Goal: Complete application form

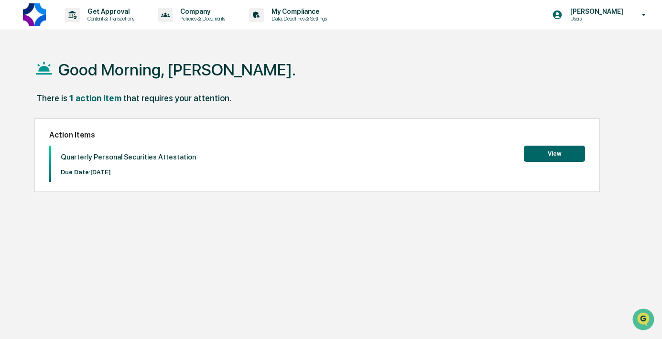
click at [567, 152] on button "View" at bounding box center [554, 154] width 61 height 16
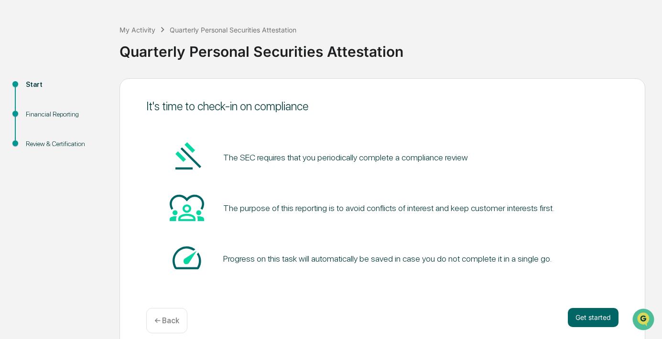
scroll to position [46, 0]
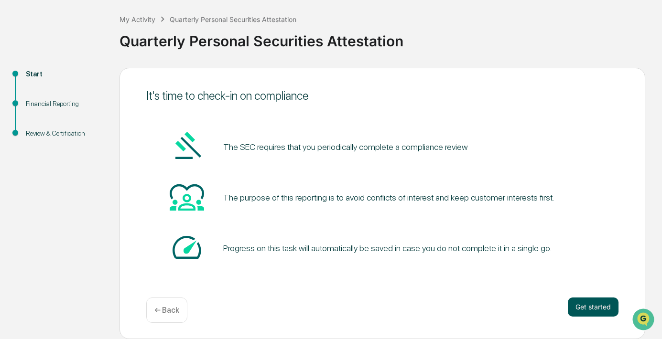
click at [583, 303] on button "Get started" at bounding box center [593, 307] width 51 height 19
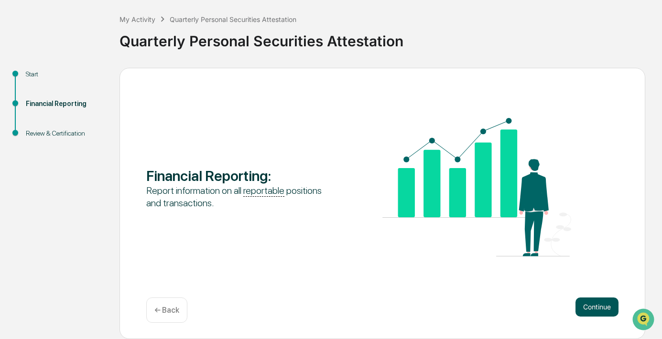
click at [584, 305] on button "Continue" at bounding box center [597, 307] width 43 height 19
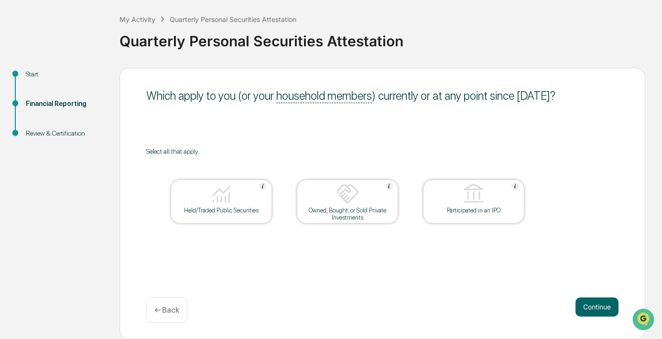
click at [230, 213] on div "Held/Traded Public Securities" at bounding box center [221, 210] width 86 height 7
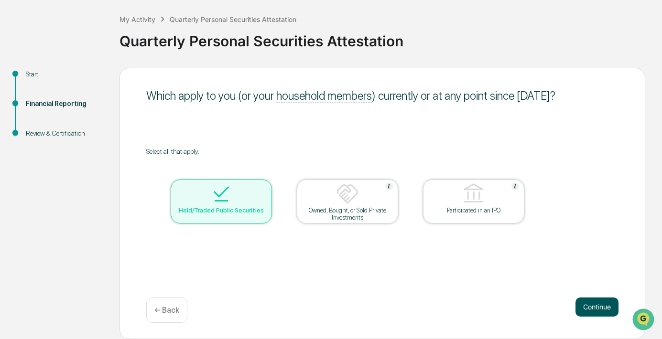
click at [593, 308] on button "Continue" at bounding box center [597, 307] width 43 height 19
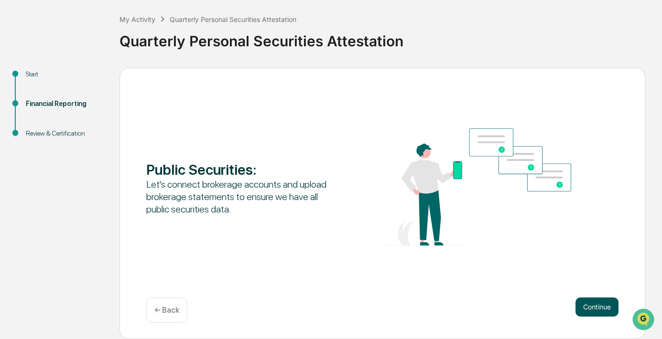
click at [588, 307] on button "Continue" at bounding box center [597, 307] width 43 height 19
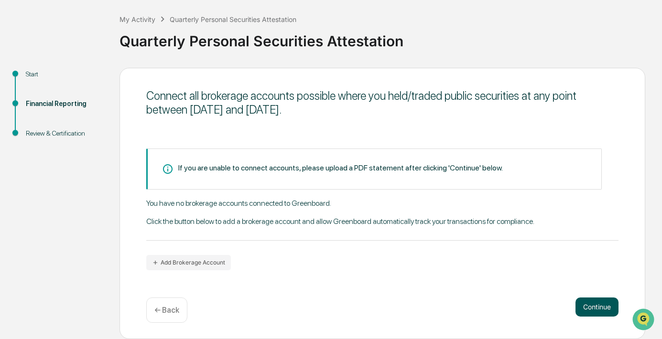
click at [587, 304] on button "Continue" at bounding box center [597, 307] width 43 height 19
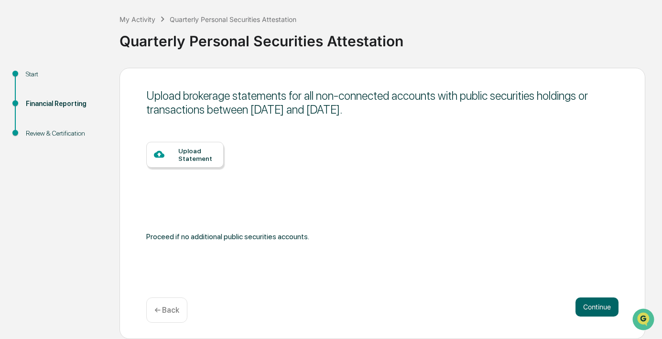
click at [187, 143] on div "Upload Statement" at bounding box center [184, 155] width 77 height 26
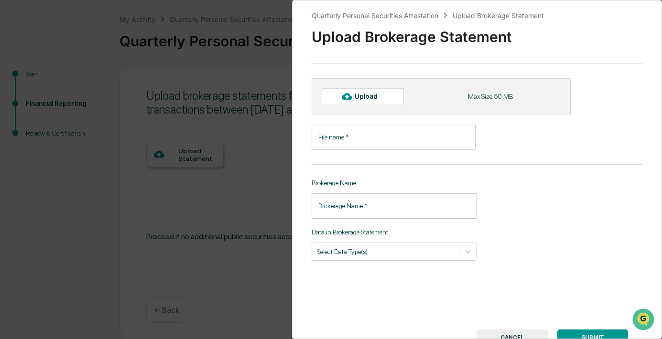
click at [353, 100] on div at bounding box center [346, 96] width 15 height 15
type input "**********"
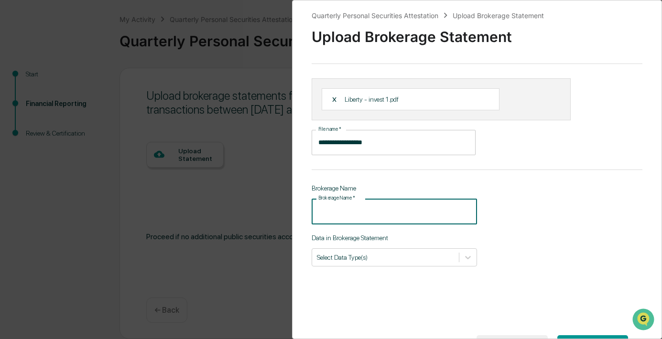
click at [346, 212] on input "Brokerage Name   *" at bounding box center [394, 211] width 165 height 25
type input "**********"
click at [380, 258] on div at bounding box center [385, 257] width 137 height 9
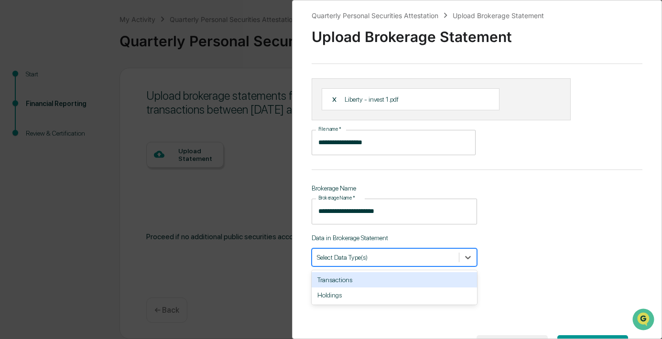
click at [345, 283] on div "Transactions" at bounding box center [394, 279] width 165 height 15
click at [550, 230] on div "**********" at bounding box center [477, 169] width 370 height 339
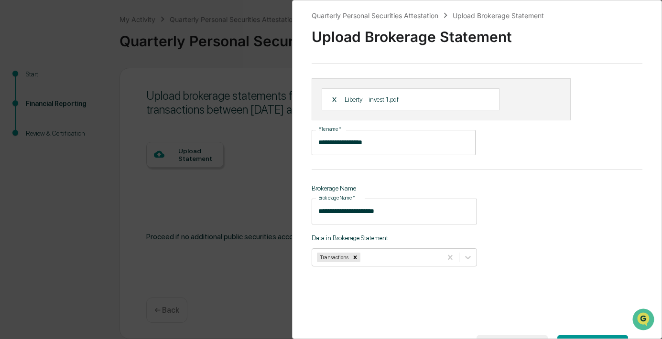
scroll to position [42, 0]
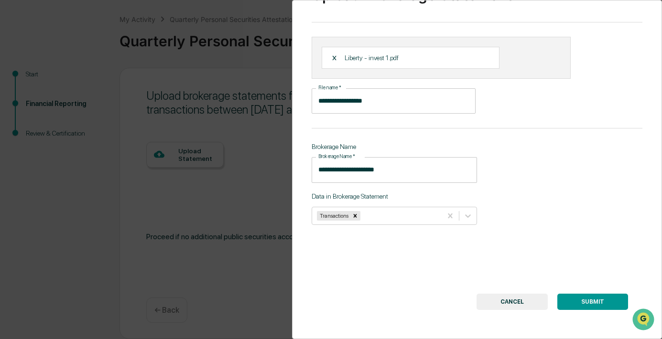
click at [595, 300] on button "SUBMIT" at bounding box center [592, 302] width 71 height 16
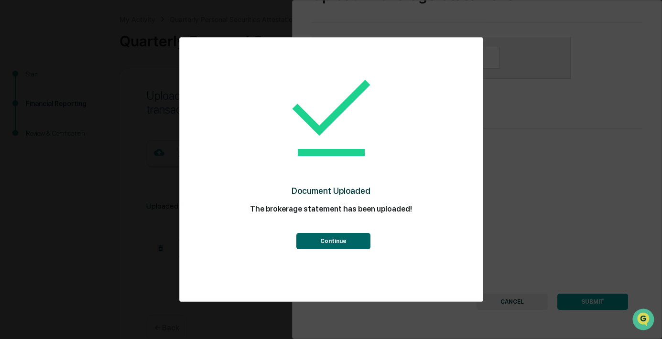
click at [320, 239] on button "Continue" at bounding box center [333, 241] width 74 height 16
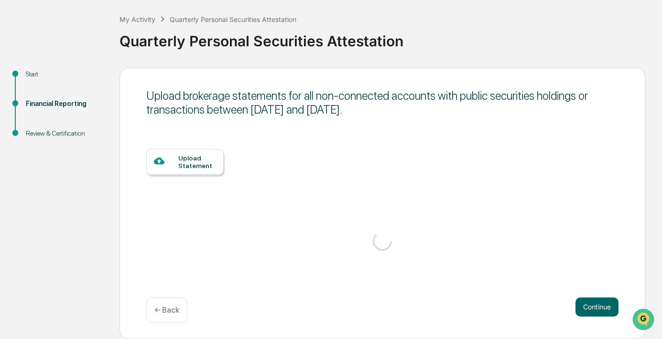
scroll to position [36, 0]
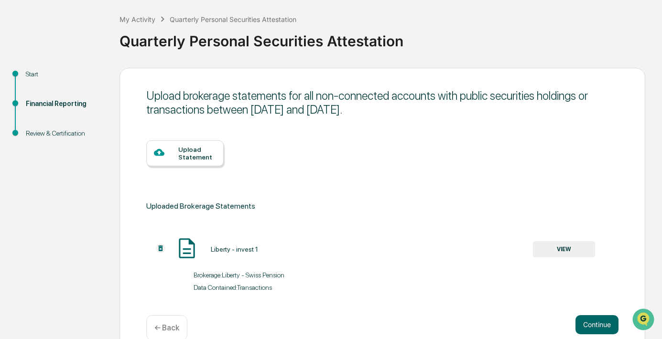
click at [194, 151] on div "Upload Statement" at bounding box center [197, 153] width 38 height 15
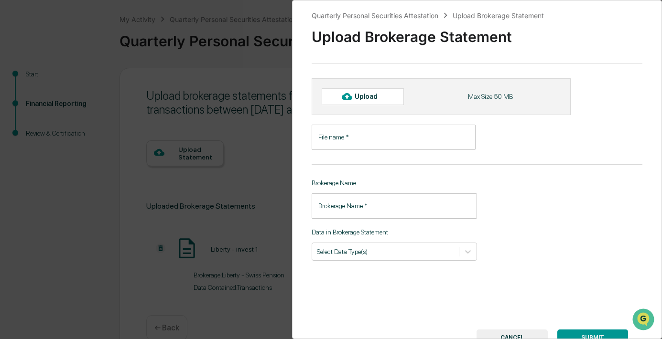
click at [366, 93] on div "Upload" at bounding box center [370, 97] width 31 height 8
type input "**********"
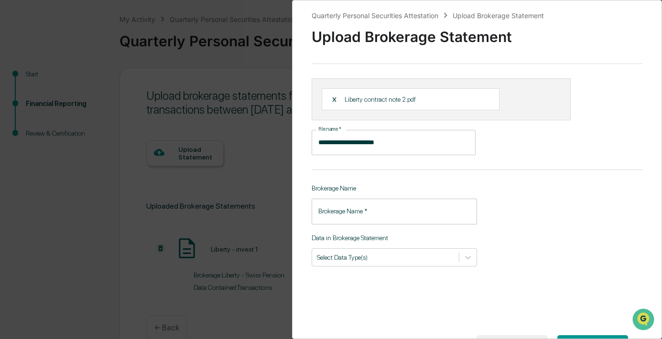
click at [348, 211] on input "Brokerage Name   *" at bounding box center [394, 211] width 165 height 25
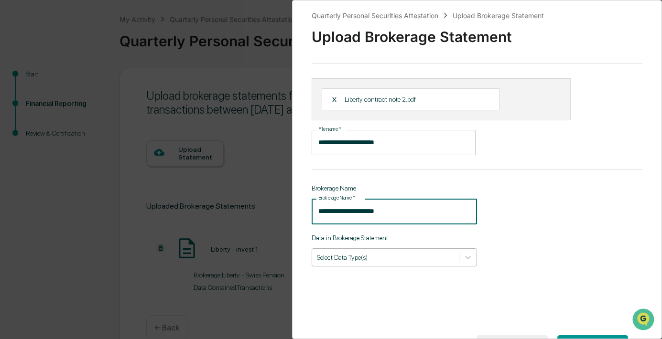
type input "**********"
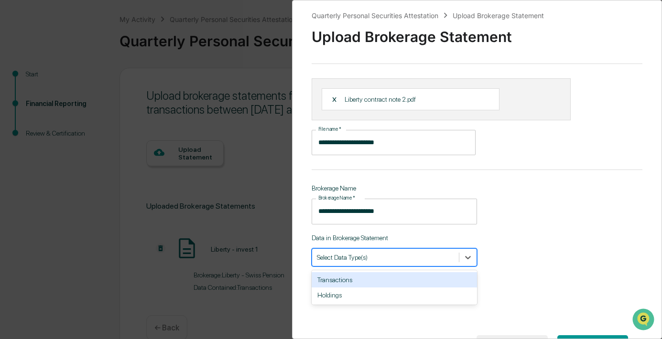
click at [405, 253] on div "Select Data Type(s)" at bounding box center [385, 257] width 147 height 13
click at [359, 287] on div "Transactions" at bounding box center [394, 279] width 165 height 15
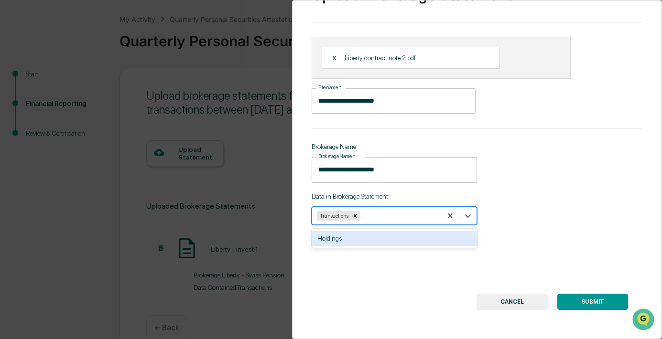
click at [602, 299] on button "SUBMIT" at bounding box center [592, 302] width 71 height 16
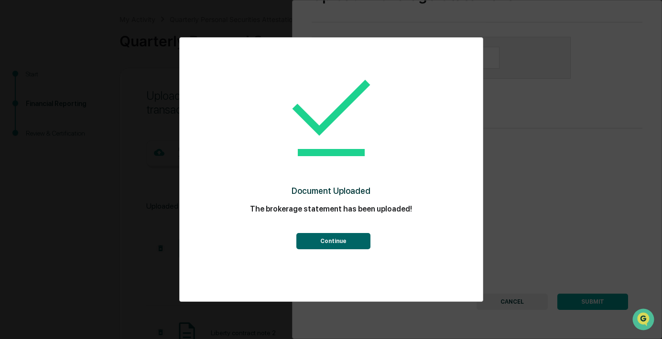
click at [323, 241] on button "Continue" at bounding box center [333, 241] width 74 height 16
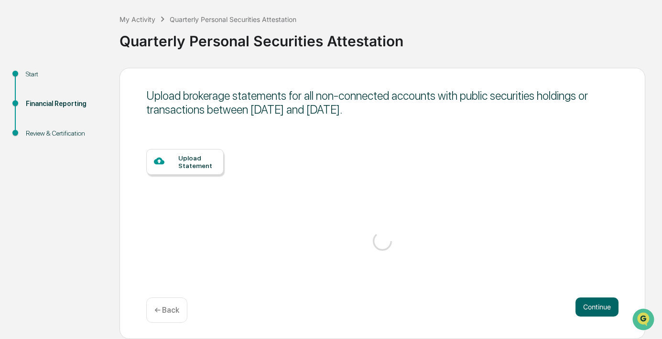
scroll to position [36, 0]
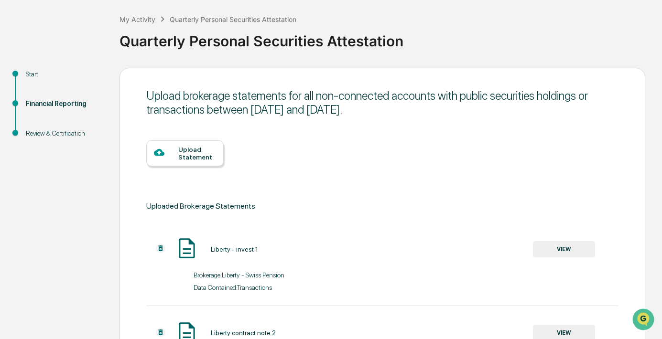
click at [175, 146] on div "Upload Statement" at bounding box center [184, 154] width 77 height 26
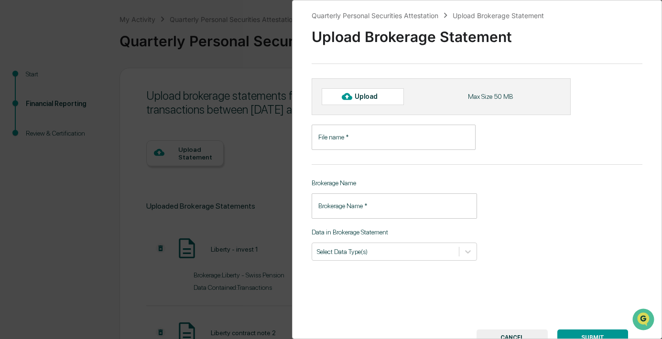
click at [340, 136] on input "File name   *" at bounding box center [394, 137] width 164 height 25
click at [362, 94] on div "Upload" at bounding box center [370, 97] width 31 height 8
type input "**********"
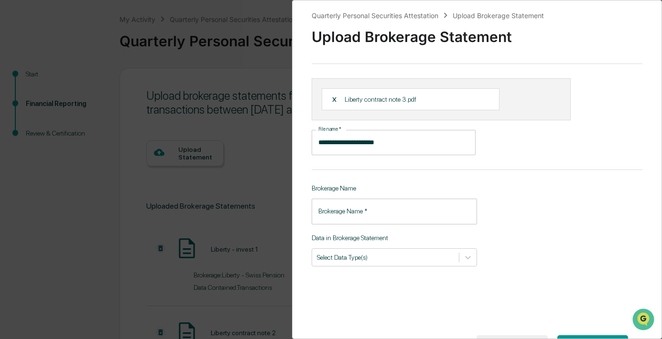
click at [350, 216] on input "Brokerage Name   *" at bounding box center [394, 211] width 165 height 25
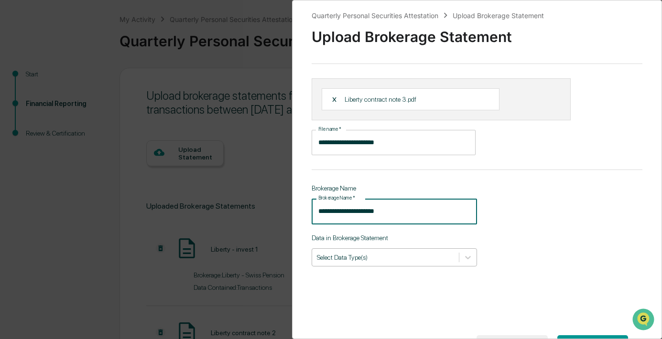
type input "**********"
click at [412, 260] on div at bounding box center [385, 257] width 137 height 9
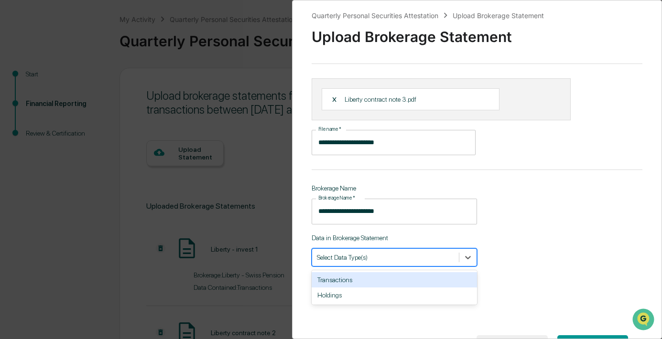
click at [344, 280] on div "Transactions" at bounding box center [394, 279] width 165 height 15
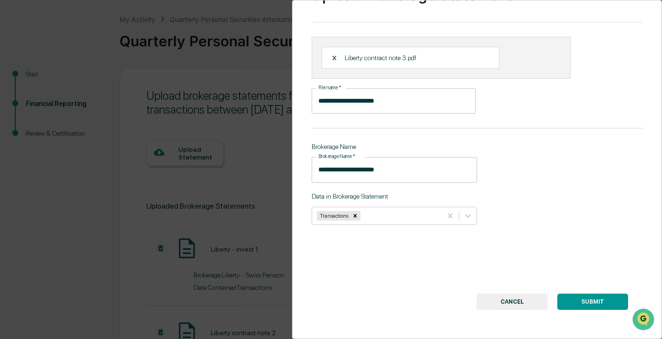
click at [582, 300] on button "SUBMIT" at bounding box center [592, 302] width 71 height 16
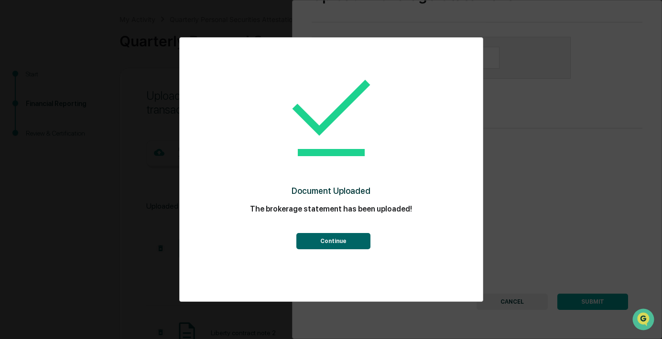
click at [326, 239] on button "Continue" at bounding box center [333, 241] width 74 height 16
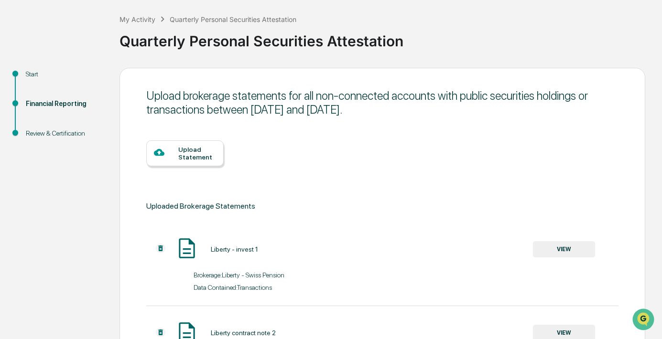
click at [186, 151] on div "Upload Statement" at bounding box center [197, 153] width 38 height 15
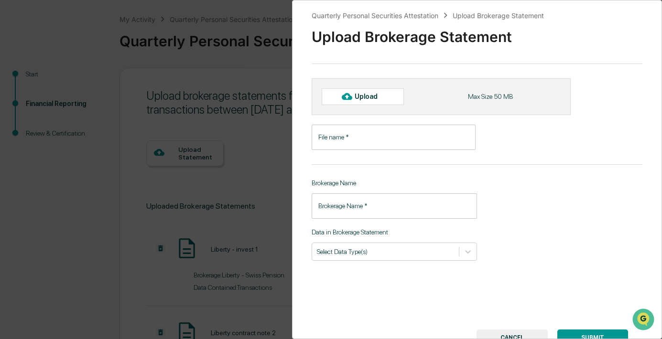
click at [366, 99] on div "Upload" at bounding box center [370, 97] width 31 height 8
type input "**********"
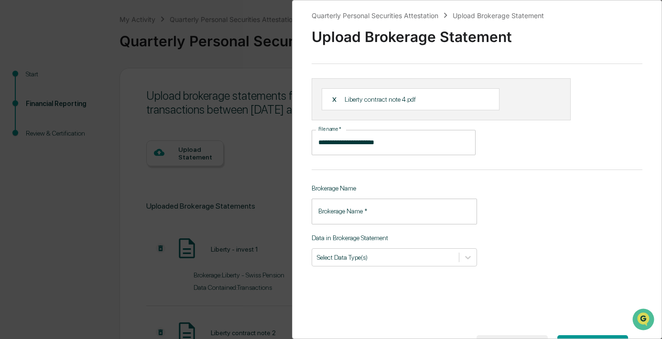
click at [359, 208] on input "Brokerage Name   *" at bounding box center [394, 211] width 165 height 25
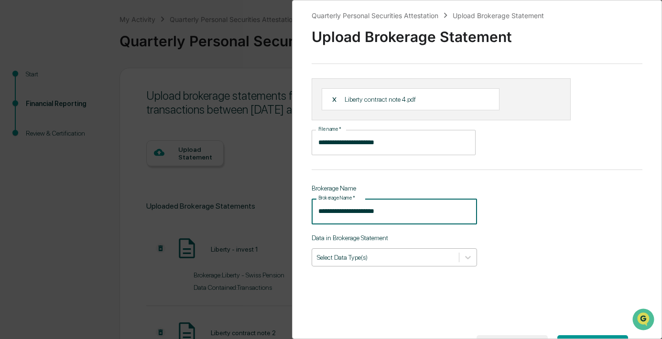
type input "**********"
click at [362, 262] on div "Select Data Type(s)" at bounding box center [385, 257] width 147 height 13
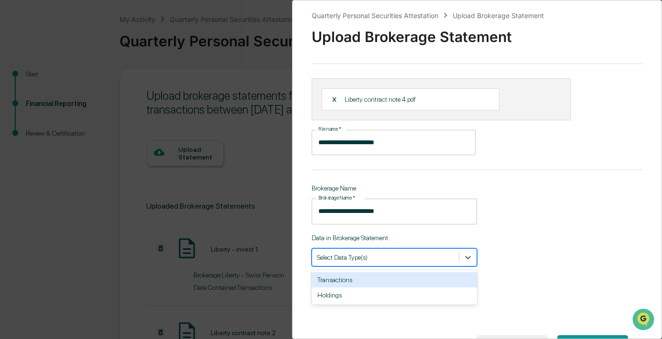
click at [351, 286] on div "Transactions" at bounding box center [394, 279] width 165 height 15
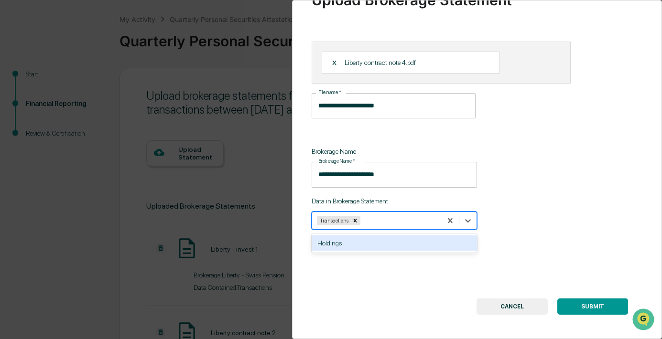
scroll to position [42, 0]
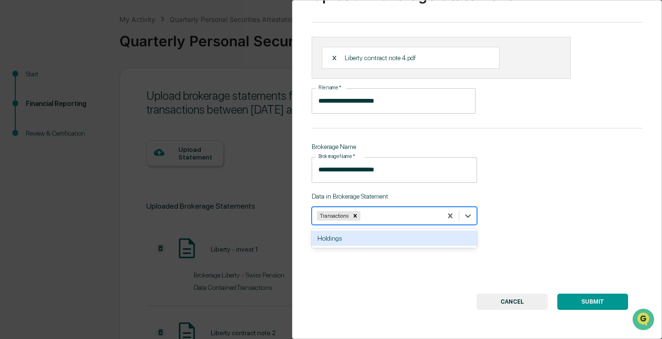
click at [438, 238] on div "Holdings" at bounding box center [394, 238] width 165 height 15
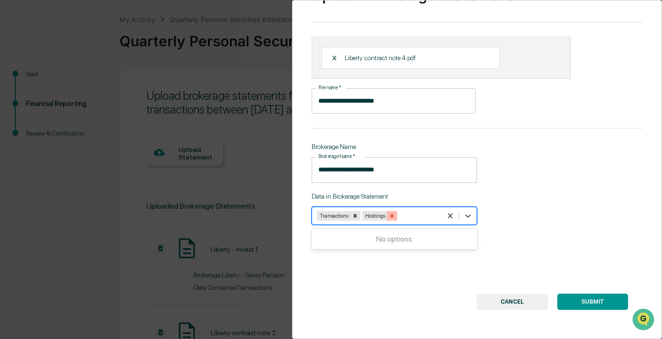
click at [395, 213] on icon "Remove Holdings" at bounding box center [392, 216] width 7 height 7
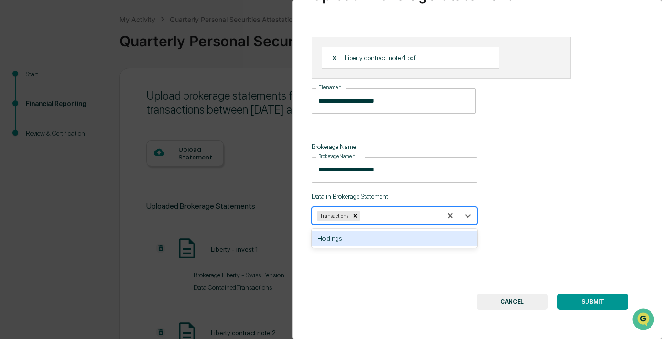
click at [589, 265] on div "**********" at bounding box center [477, 169] width 370 height 339
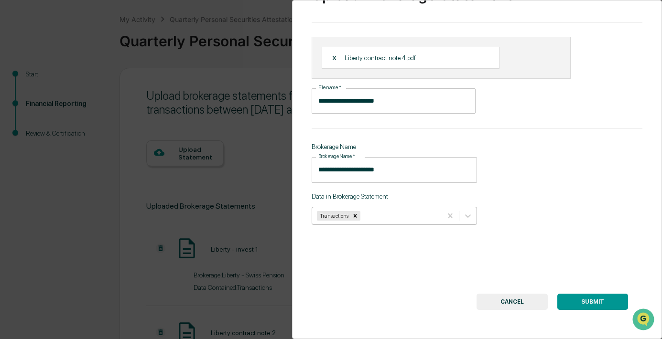
click at [591, 296] on button "SUBMIT" at bounding box center [592, 302] width 71 height 16
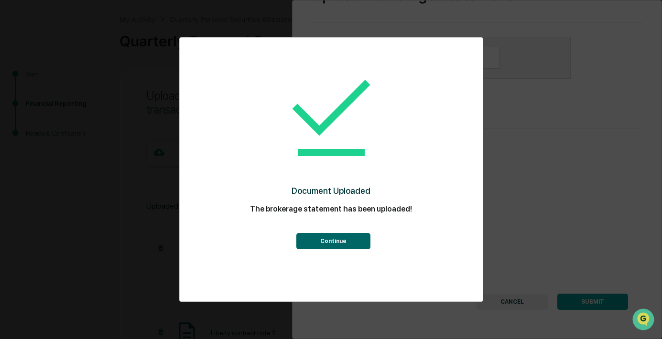
click at [327, 237] on button "Continue" at bounding box center [333, 241] width 74 height 16
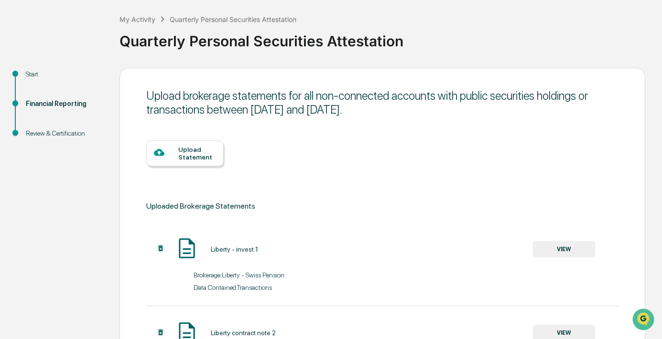
click at [180, 150] on div "Upload Statement" at bounding box center [197, 153] width 38 height 15
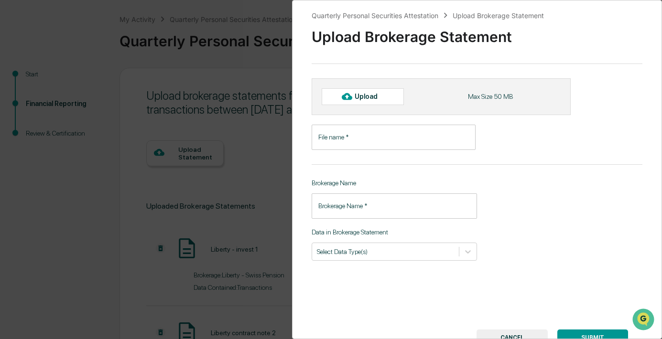
click at [374, 101] on div "Upload" at bounding box center [363, 96] width 82 height 16
type input "**********"
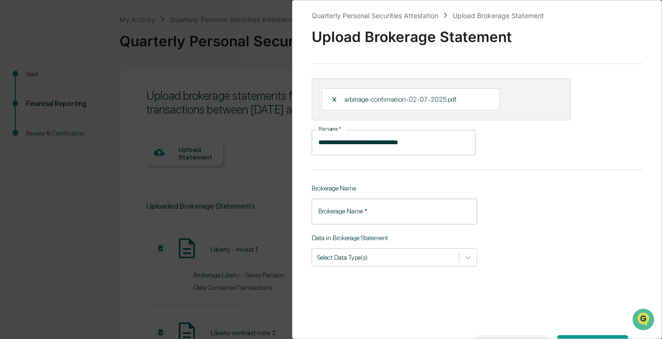
click at [348, 206] on div "Brokerage Name   * Brokerage Name   *" at bounding box center [394, 211] width 165 height 25
type input "******"
click at [387, 257] on div at bounding box center [385, 257] width 137 height 9
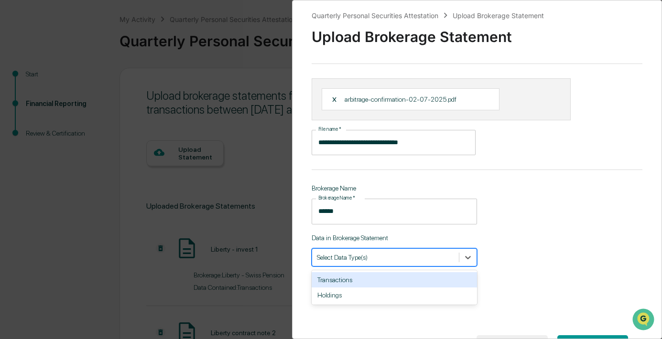
click at [348, 282] on div "Transactions" at bounding box center [394, 279] width 165 height 15
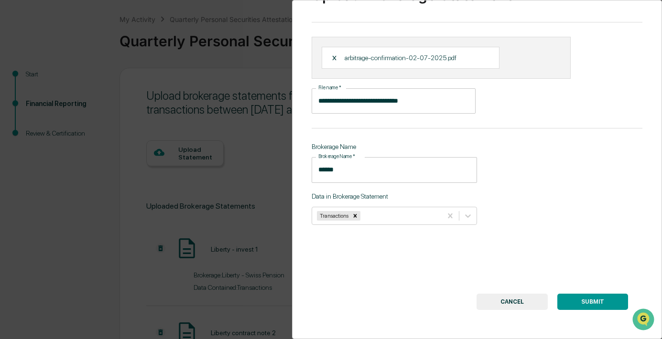
click at [589, 303] on button "SUBMIT" at bounding box center [592, 302] width 71 height 16
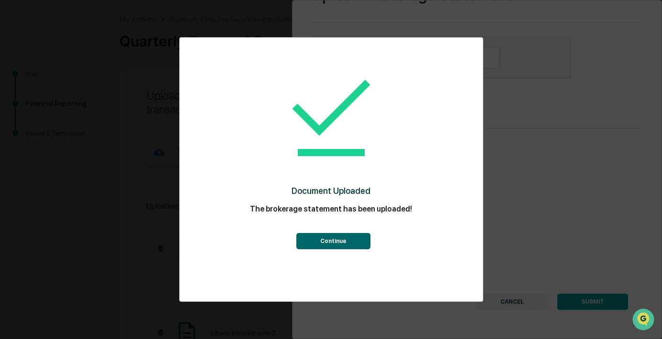
click at [322, 246] on button "Continue" at bounding box center [333, 241] width 74 height 16
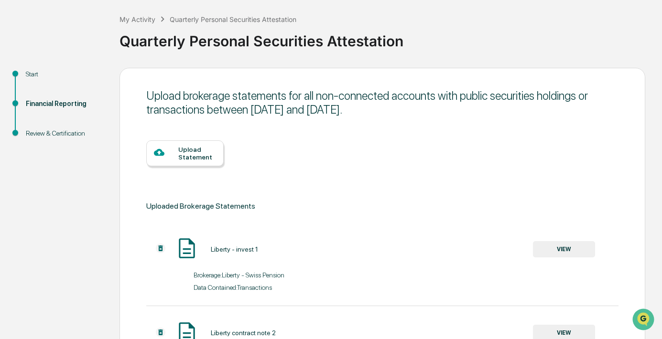
click at [185, 153] on div "Upload Statement" at bounding box center [197, 153] width 38 height 15
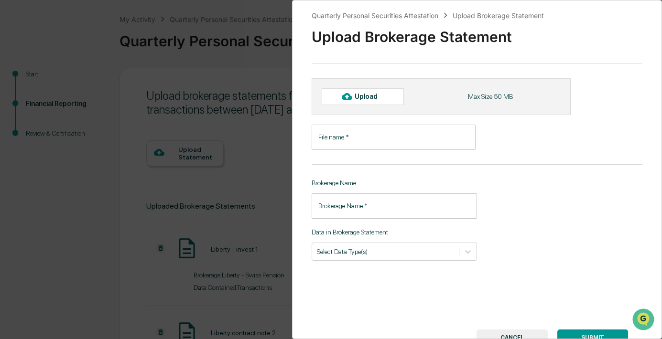
click at [357, 91] on div "Upload" at bounding box center [363, 96] width 82 height 16
type input "**********"
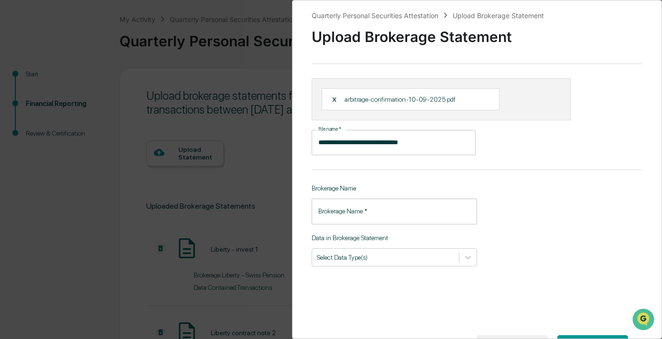
click at [351, 206] on div "Brokerage Name   * Brokerage Name   *" at bounding box center [394, 211] width 165 height 25
type input "******"
click at [348, 264] on div "Select Data Type(s)" at bounding box center [394, 258] width 165 height 18
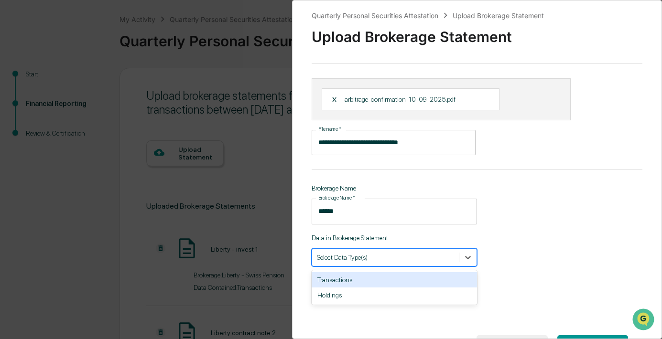
click at [348, 282] on div "Transactions" at bounding box center [394, 279] width 165 height 15
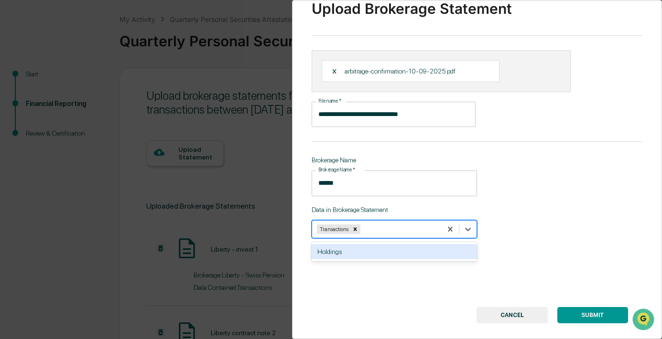
scroll to position [42, 0]
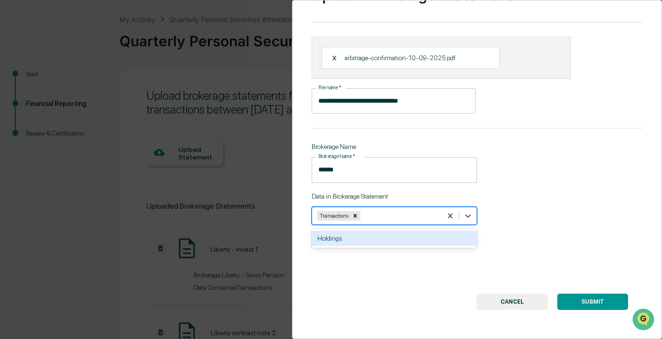
click at [590, 303] on button "SUBMIT" at bounding box center [592, 302] width 71 height 16
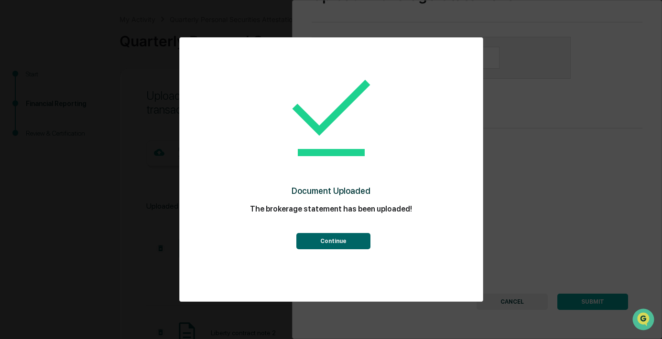
click at [319, 243] on button "Continue" at bounding box center [333, 241] width 74 height 16
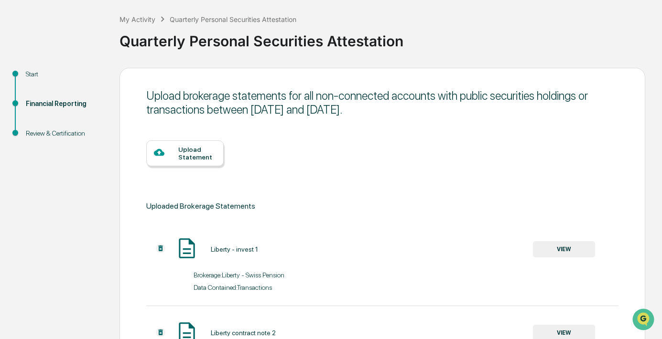
click at [186, 146] on div "Upload Statement" at bounding box center [197, 153] width 38 height 15
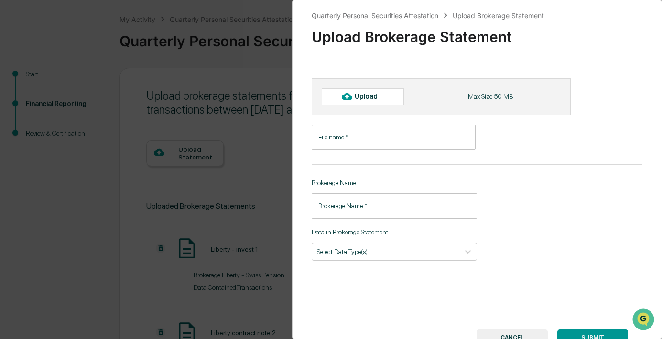
click at [366, 99] on div "Upload" at bounding box center [370, 97] width 31 height 8
type input "**********"
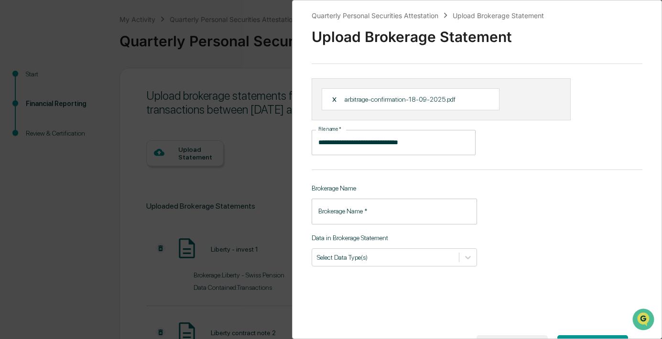
click at [360, 207] on div "Brokerage Name   * Brokerage Name   *" at bounding box center [394, 211] width 165 height 25
type input "******"
click at [363, 254] on div at bounding box center [385, 257] width 137 height 9
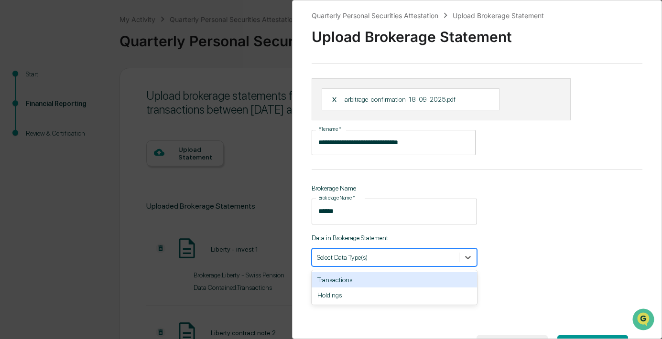
click at [354, 277] on div "Transactions" at bounding box center [394, 279] width 165 height 15
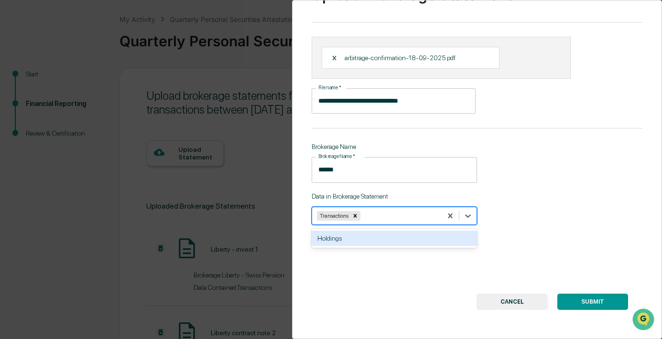
click at [584, 298] on button "SUBMIT" at bounding box center [592, 302] width 71 height 16
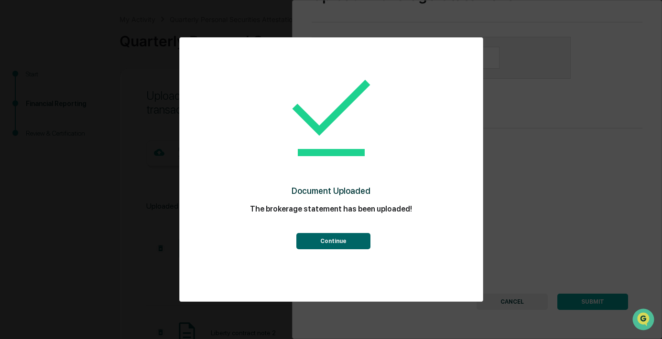
click at [336, 239] on button "Continue" at bounding box center [333, 241] width 74 height 16
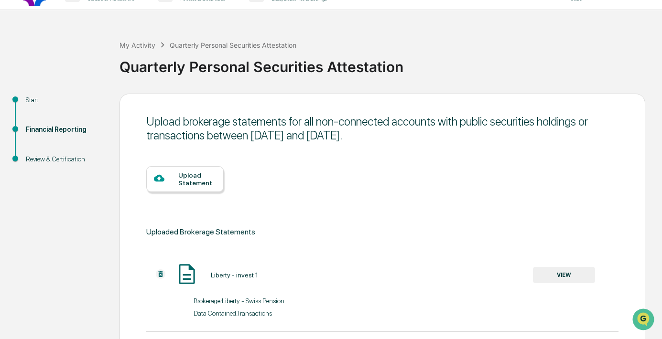
scroll to position [0, 0]
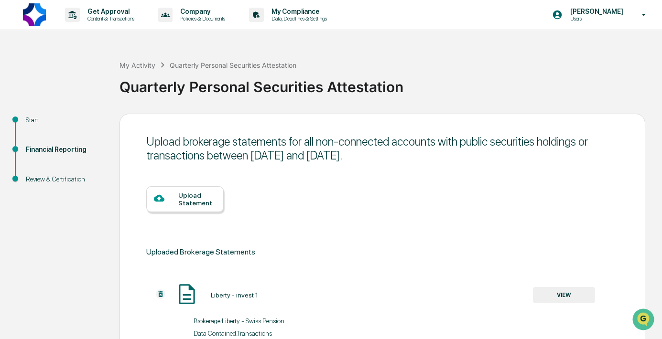
click at [193, 196] on div "Upload Statement" at bounding box center [197, 199] width 38 height 15
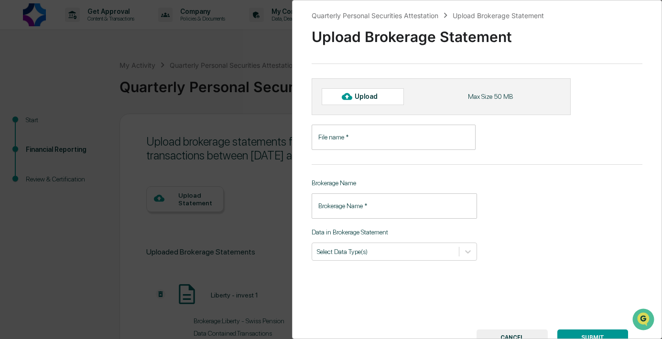
click at [353, 93] on div at bounding box center [346, 96] width 15 height 15
type input "**********"
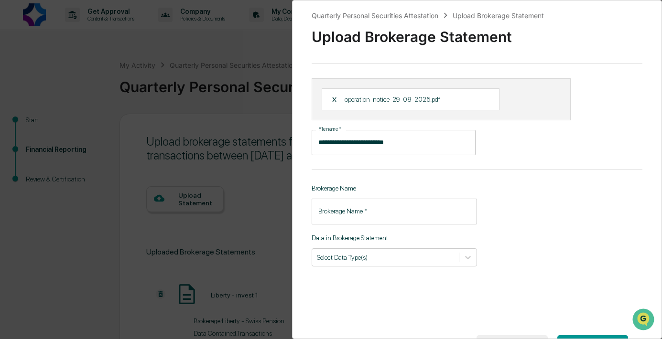
click at [355, 213] on input "Brokerage Name   *" at bounding box center [394, 211] width 165 height 25
type input "******"
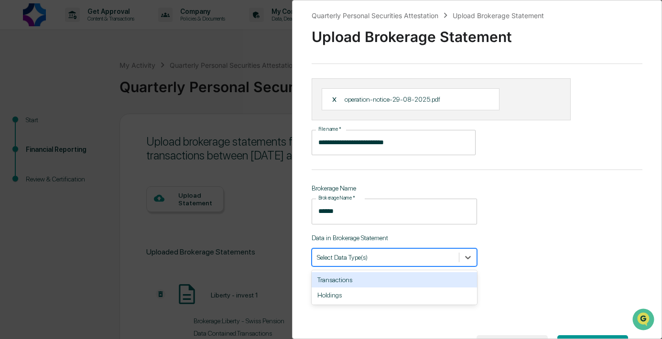
click at [365, 259] on div at bounding box center [385, 257] width 137 height 9
click at [354, 283] on div "Transactions" at bounding box center [394, 279] width 165 height 15
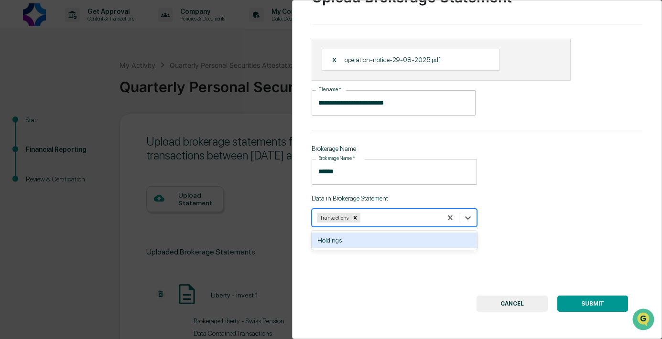
scroll to position [42, 0]
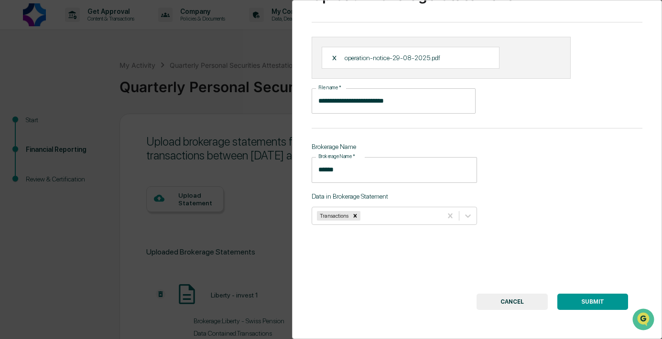
click at [583, 298] on button "SUBMIT" at bounding box center [592, 302] width 71 height 16
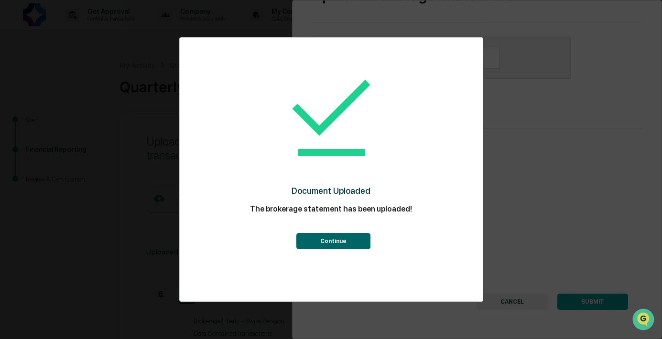
click at [304, 239] on button "Continue" at bounding box center [333, 241] width 74 height 16
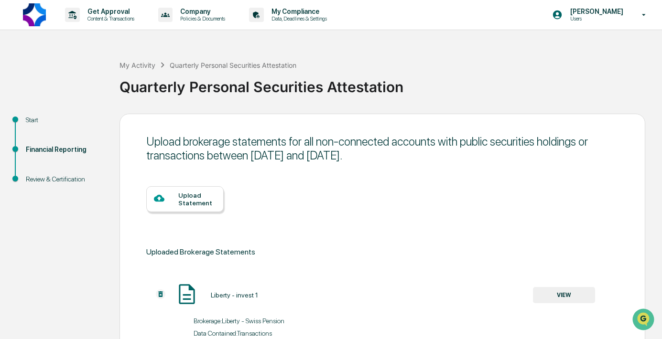
click at [181, 189] on div "Upload Statement" at bounding box center [184, 199] width 77 height 26
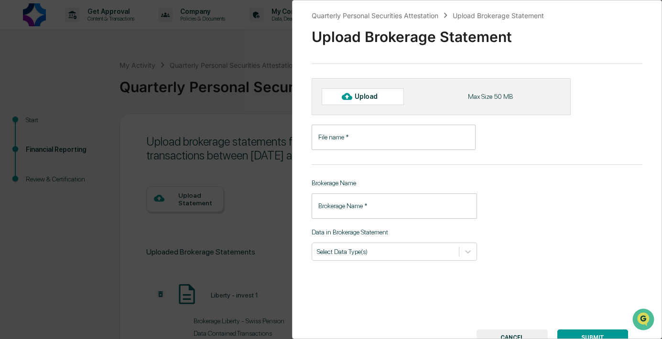
click at [348, 100] on icon at bounding box center [347, 96] width 11 height 7
type input "**********"
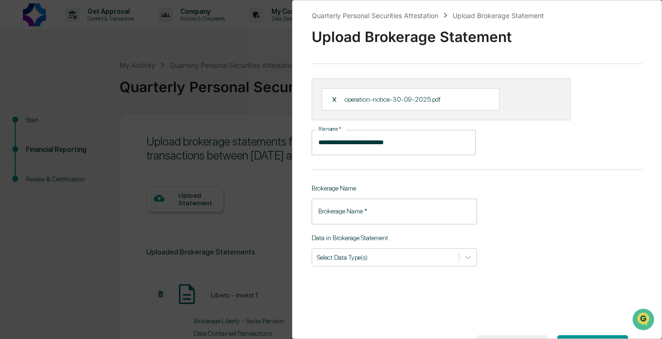
click at [344, 217] on input "Brokerage Name   *" at bounding box center [394, 211] width 165 height 25
type input "******"
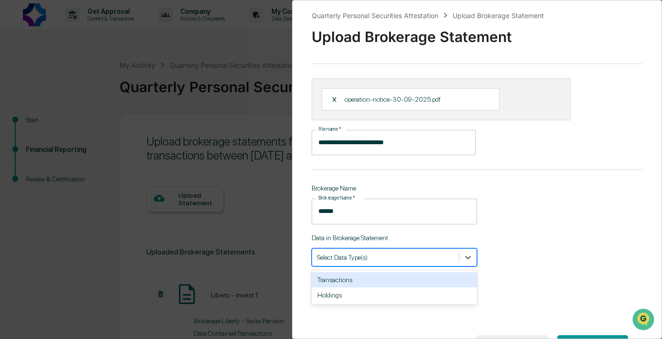
click at [365, 259] on div at bounding box center [385, 257] width 137 height 9
click at [359, 281] on div "Transactions" at bounding box center [394, 279] width 165 height 15
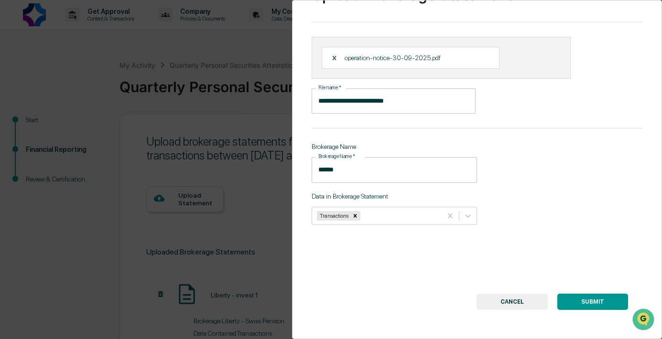
click at [601, 302] on button "SUBMIT" at bounding box center [592, 302] width 71 height 16
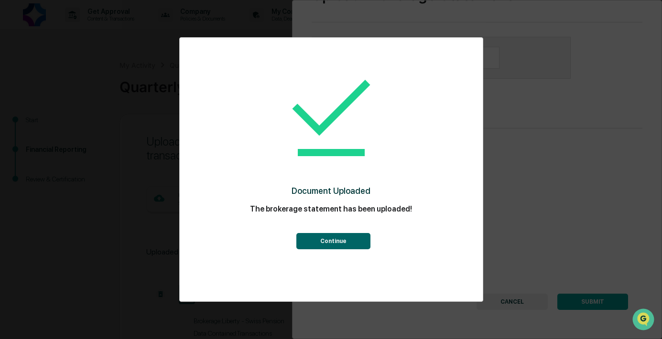
click at [320, 243] on button "Continue" at bounding box center [333, 241] width 74 height 16
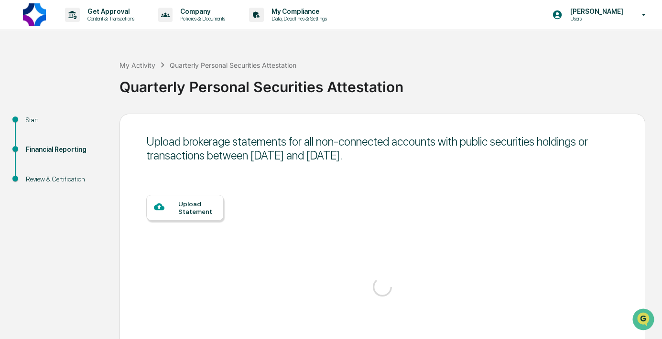
scroll to position [36, 0]
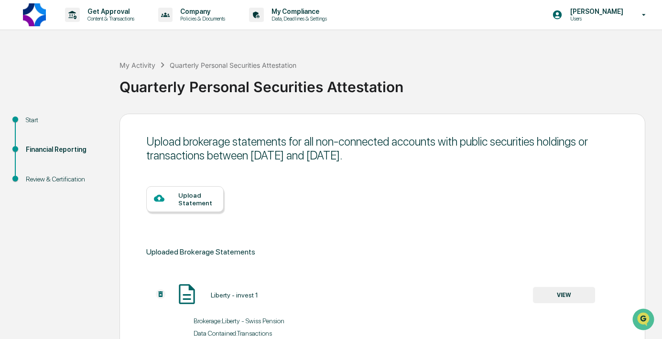
click at [187, 203] on div "Upload Statement" at bounding box center [197, 199] width 38 height 15
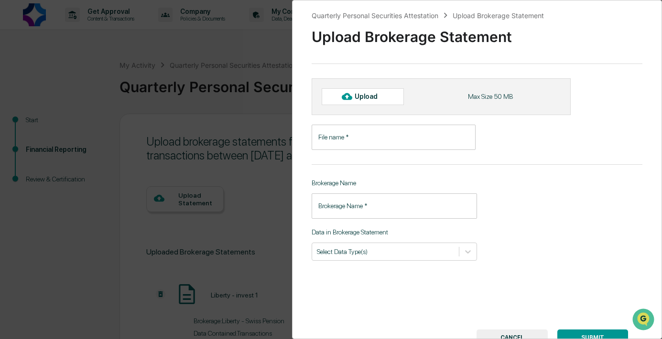
click at [356, 97] on div "Upload" at bounding box center [370, 97] width 31 height 8
type input "**********"
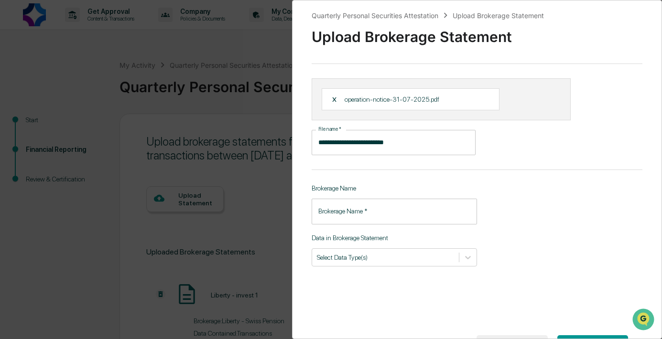
click at [334, 216] on input "Brokerage Name   *" at bounding box center [394, 211] width 165 height 25
type input "******"
click at [345, 258] on div at bounding box center [385, 257] width 137 height 9
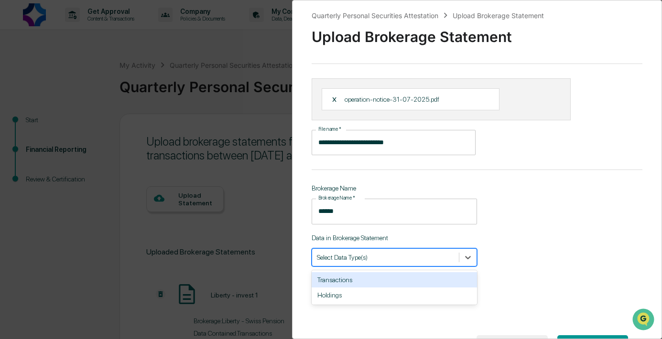
click at [348, 279] on div "Transactions" at bounding box center [394, 279] width 165 height 15
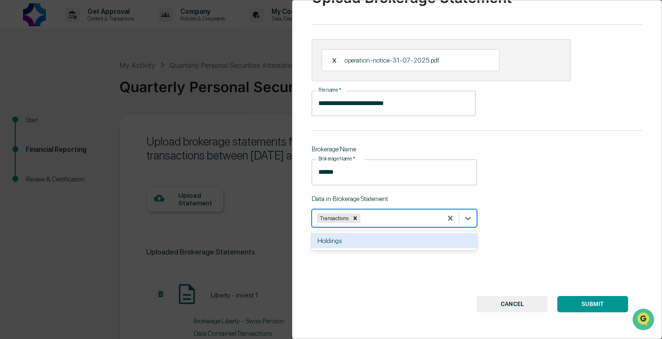
scroll to position [42, 0]
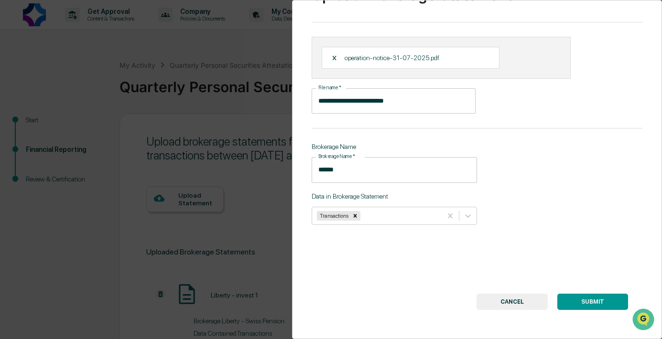
click at [513, 264] on div "**********" at bounding box center [477, 169] width 370 height 339
click at [594, 303] on button "SUBMIT" at bounding box center [592, 302] width 71 height 16
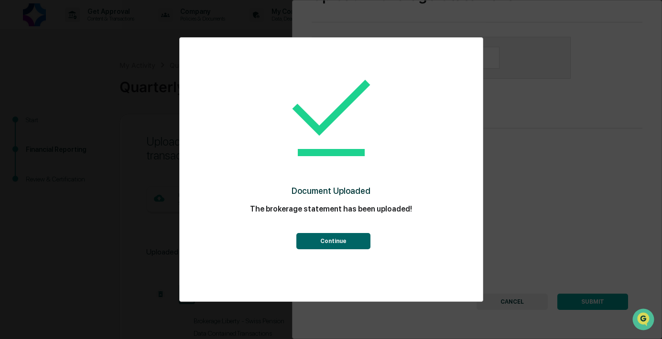
click at [349, 245] on button "Continue" at bounding box center [333, 241] width 74 height 16
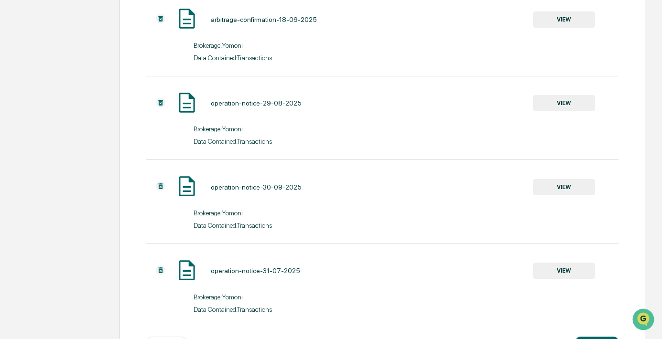
scroll to position [824, 0]
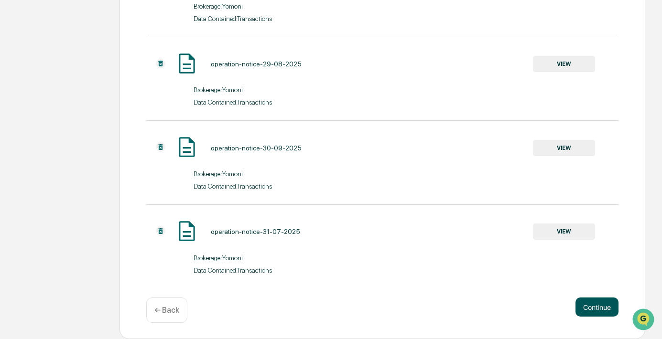
click at [598, 302] on button "Continue" at bounding box center [597, 307] width 43 height 19
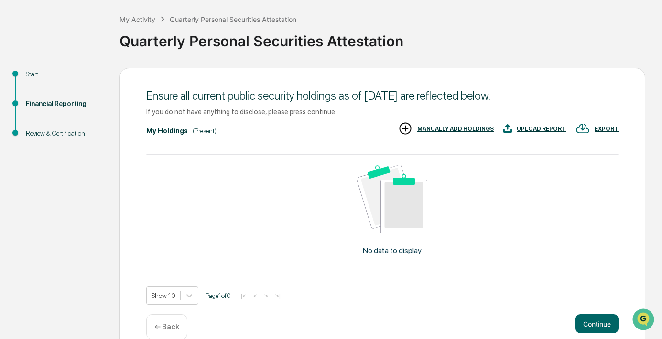
scroll to position [63, 0]
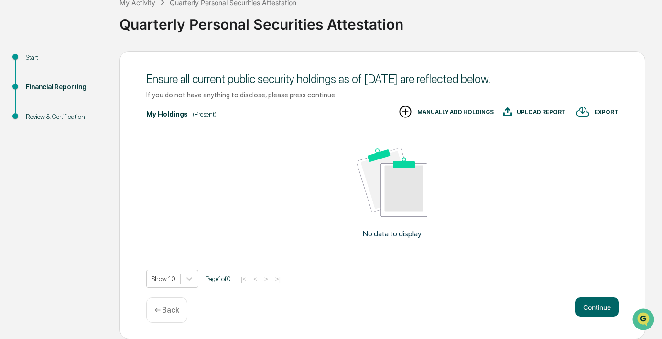
click at [173, 306] on p "← Back" at bounding box center [166, 310] width 25 height 9
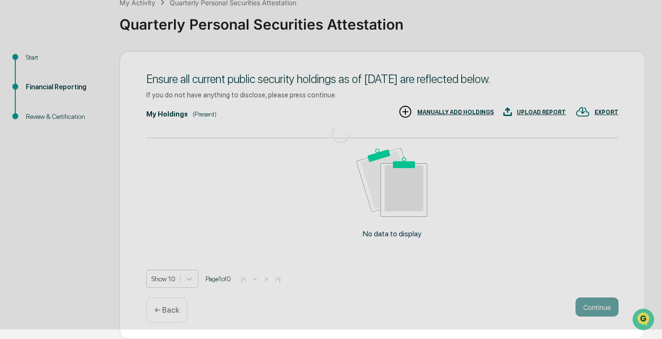
scroll to position [46, 0]
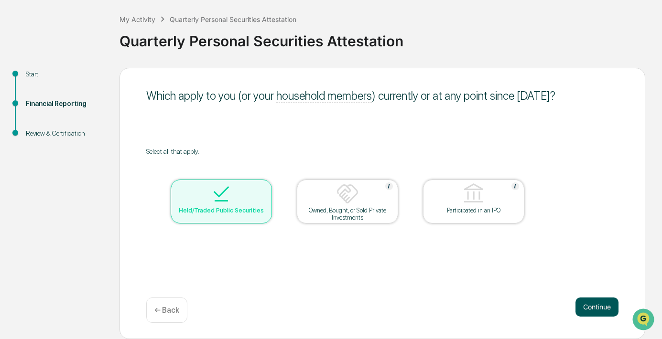
click at [596, 307] on button "Continue" at bounding box center [597, 307] width 43 height 19
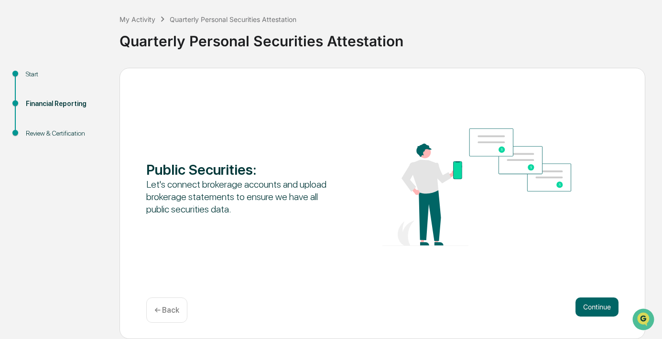
click at [596, 307] on button "Continue" at bounding box center [597, 307] width 43 height 19
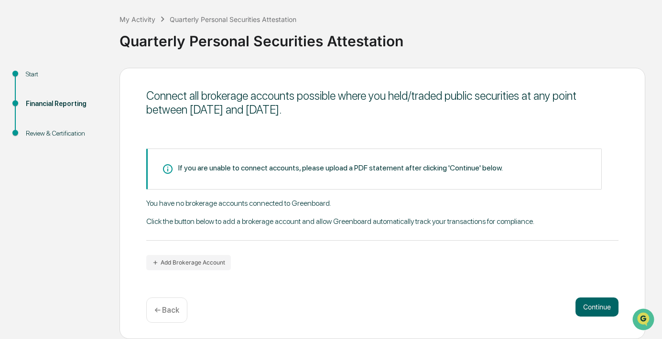
click at [596, 307] on button "Continue" at bounding box center [597, 307] width 43 height 19
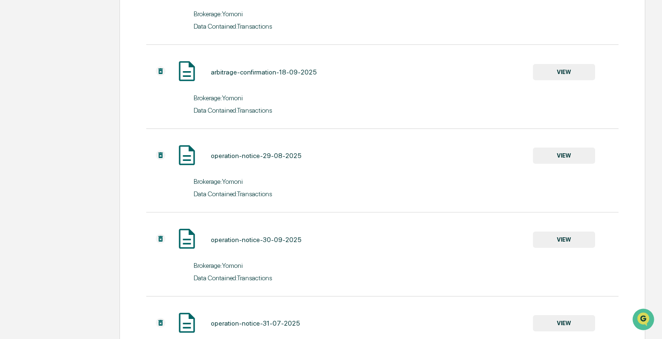
scroll to position [824, 0]
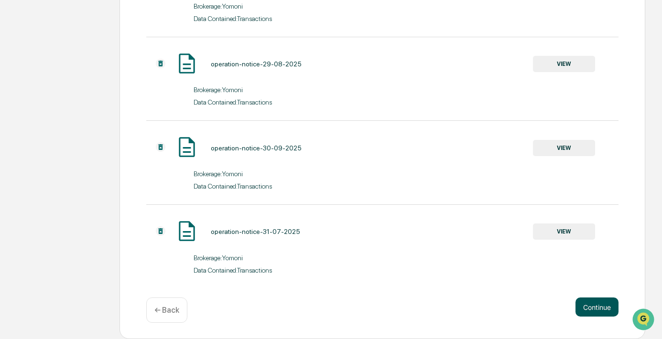
click at [601, 302] on button "Continue" at bounding box center [597, 307] width 43 height 19
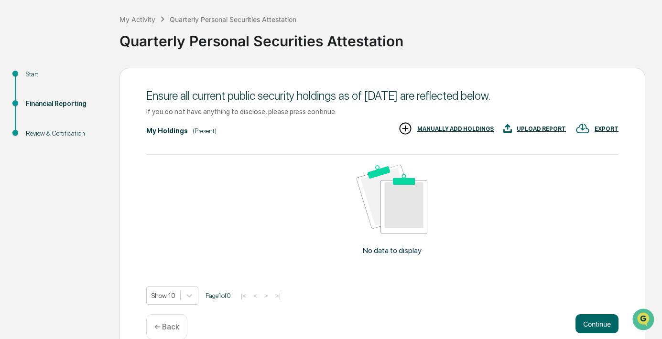
scroll to position [63, 0]
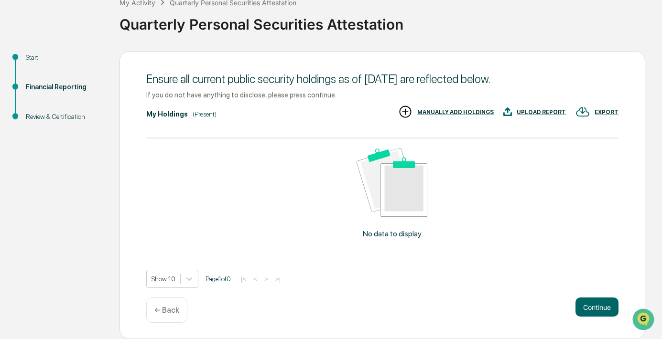
click at [538, 112] on div "UPLOAD REPORT" at bounding box center [541, 112] width 49 height 7
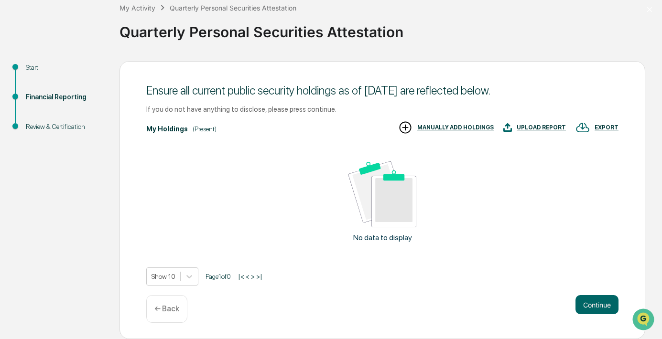
scroll to position [58, 0]
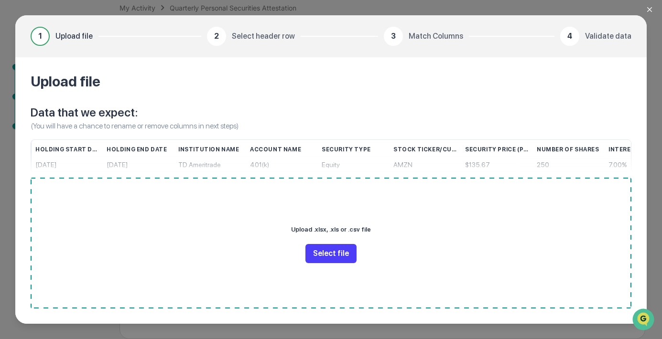
click at [336, 256] on button "Select file" at bounding box center [330, 253] width 51 height 19
click at [6, 26] on div "1 Upload file 2 Select header row 3 Match Columns 4 Validate data Upload file D…" at bounding box center [331, 169] width 662 height 339
click at [647, 4] on button "Close modal" at bounding box center [655, 9] width 19 height 19
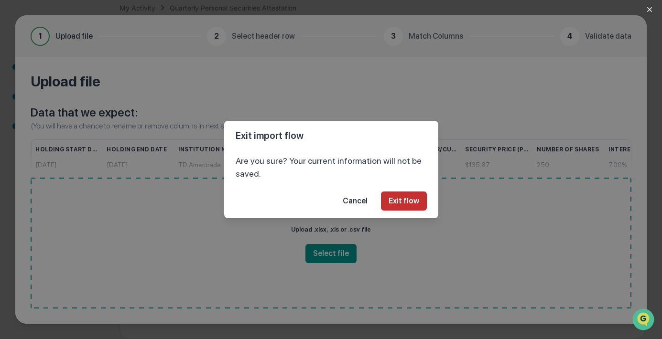
click at [403, 198] on button "Exit flow" at bounding box center [404, 201] width 46 height 19
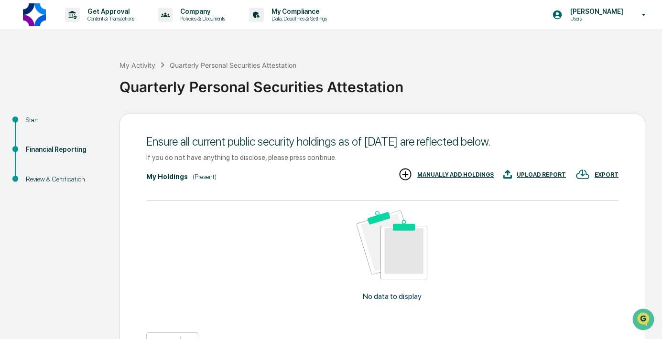
scroll to position [63, 0]
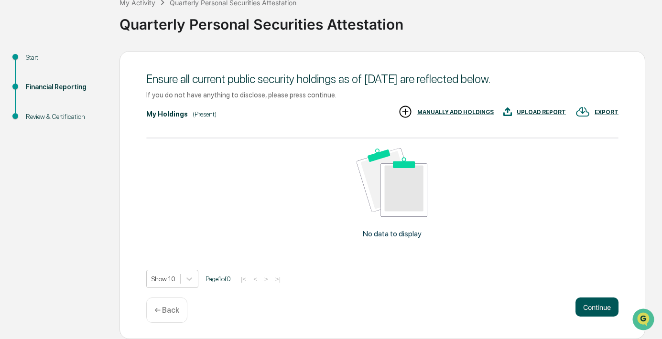
click at [588, 306] on button "Continue" at bounding box center [597, 307] width 43 height 19
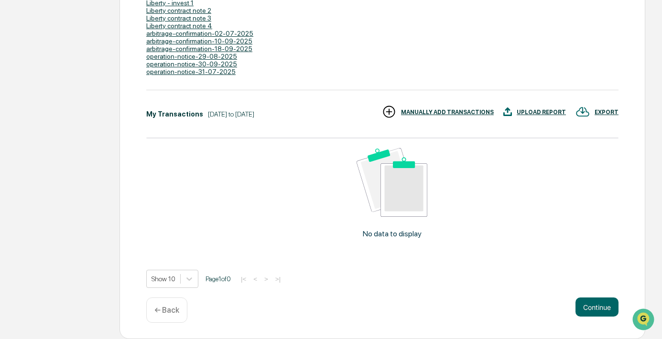
scroll to position [217, 0]
click at [598, 310] on button "Continue" at bounding box center [597, 307] width 43 height 19
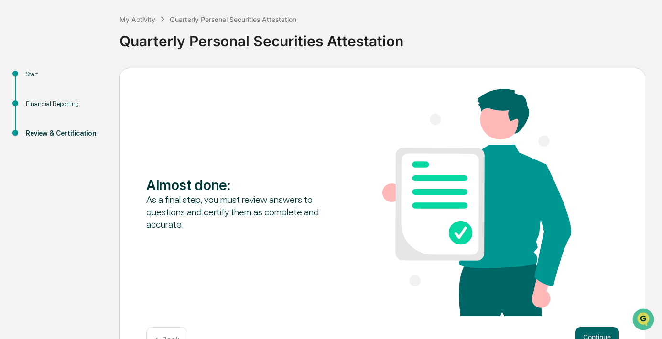
scroll to position [76, 0]
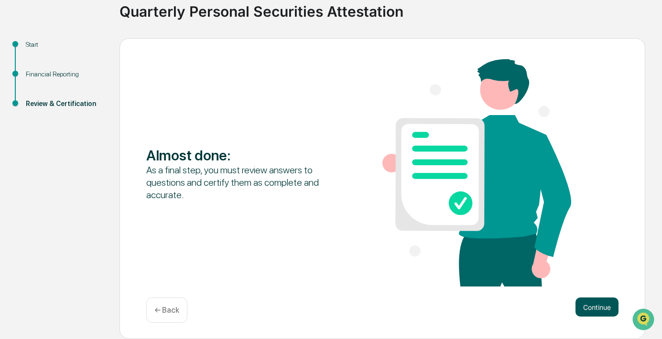
click at [590, 302] on button "Continue" at bounding box center [597, 307] width 43 height 19
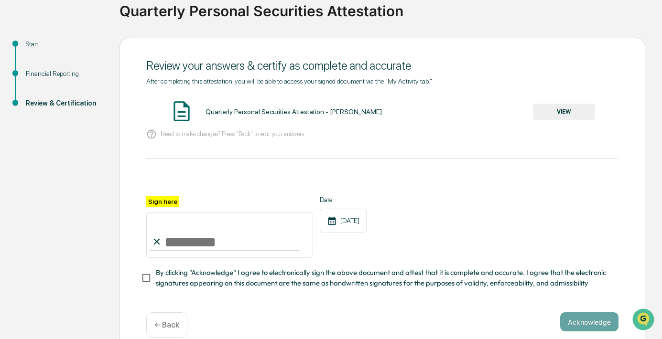
click at [189, 231] on input "Sign here" at bounding box center [229, 235] width 167 height 46
type input "**********"
click at [577, 319] on button "Acknowledge" at bounding box center [589, 322] width 58 height 19
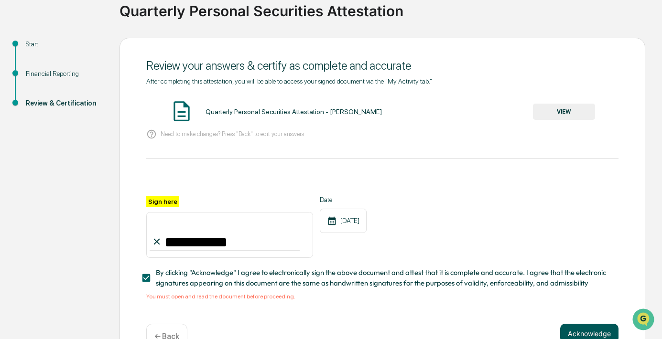
scroll to position [102, 0]
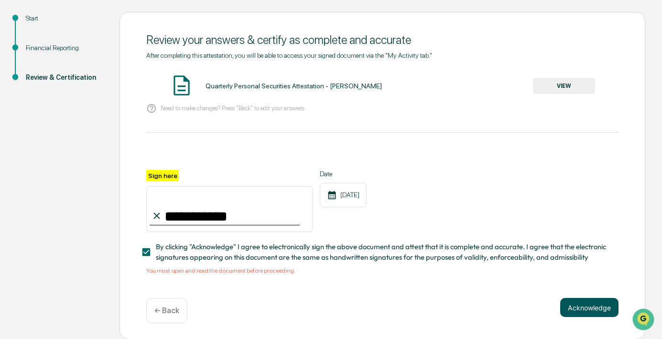
click at [578, 303] on button "Acknowledge" at bounding box center [589, 307] width 58 height 19
click at [565, 87] on button "VIEW" at bounding box center [564, 86] width 62 height 16
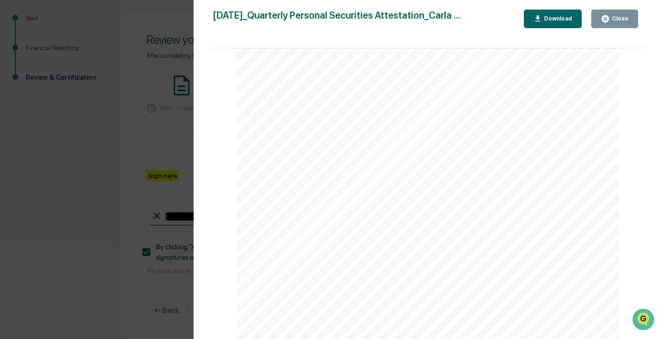
scroll to position [11150, 0]
click at [612, 22] on div "Close" at bounding box center [615, 18] width 28 height 9
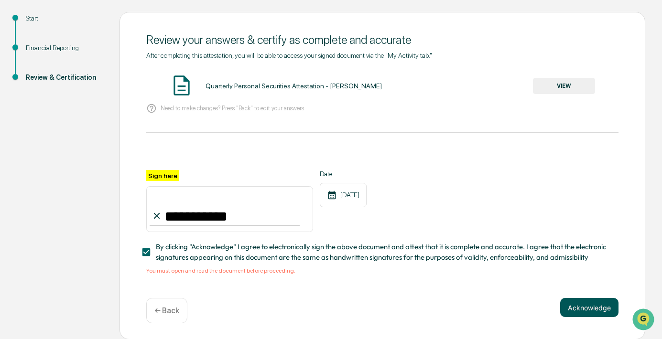
click at [585, 307] on button "Acknowledge" at bounding box center [589, 307] width 58 height 19
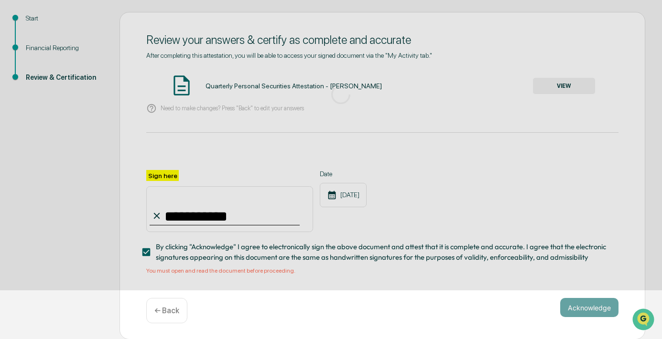
scroll to position [46, 0]
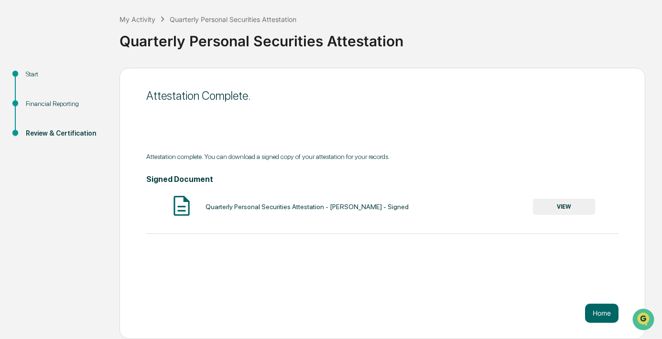
click at [558, 207] on button "VIEW" at bounding box center [564, 207] width 62 height 16
